Goal: Task Accomplishment & Management: Complete application form

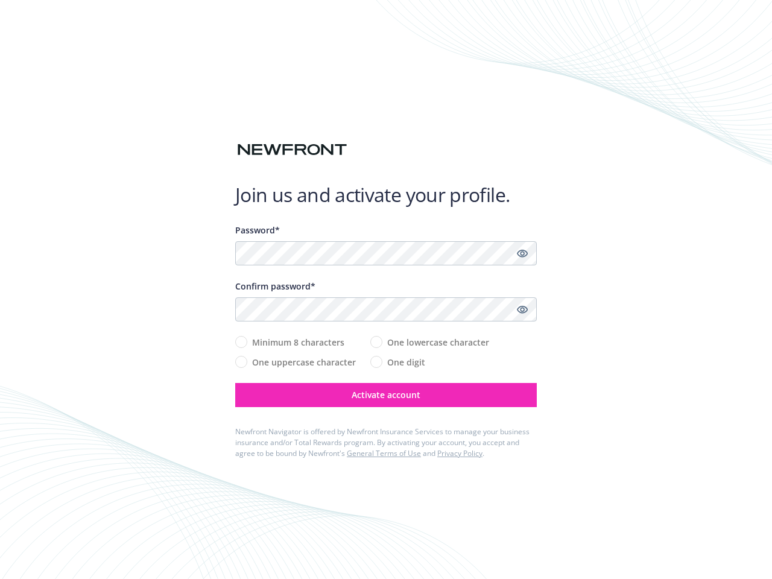
click at [386, 289] on div "Confirm password*" at bounding box center [385, 286] width 301 height 13
click at [522, 253] on icon "Show password" at bounding box center [522, 253] width 11 height 11
click at [522, 309] on icon "Show password" at bounding box center [522, 309] width 11 height 11
click at [386, 395] on span "Activate account" at bounding box center [386, 394] width 69 height 11
